Goal: Check status: Check status

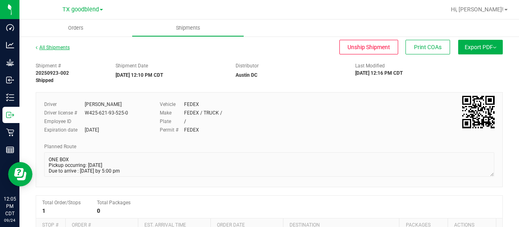
scroll to position [2, 0]
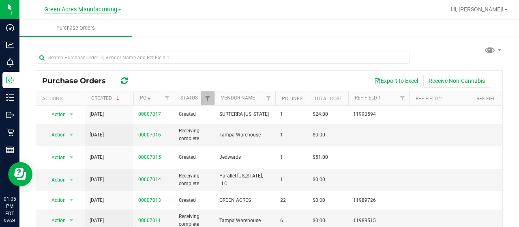
click at [96, 12] on span "Green Acres Manufacturing" at bounding box center [80, 9] width 73 height 7
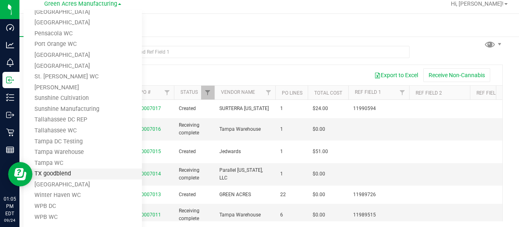
scroll to position [8, 0]
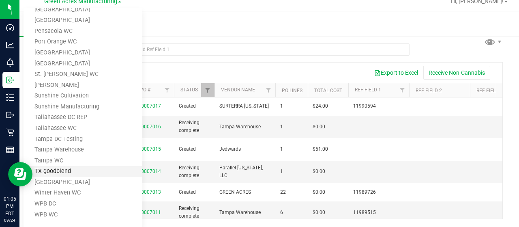
click at [52, 169] on link "TX goodblend" at bounding box center [83, 171] width 119 height 11
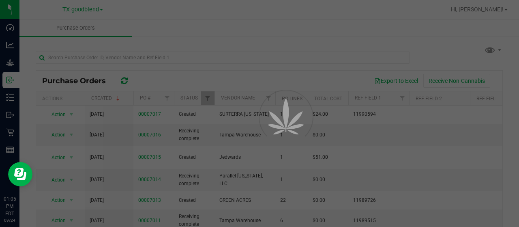
scroll to position [0, 0]
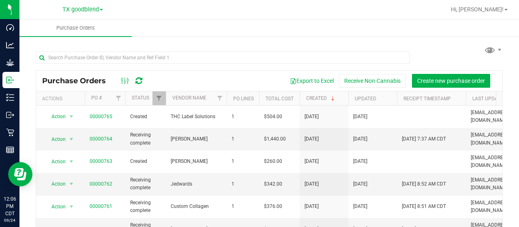
click at [140, 80] on icon at bounding box center [139, 81] width 7 height 8
